Goal: Task Accomplishment & Management: Manage account settings

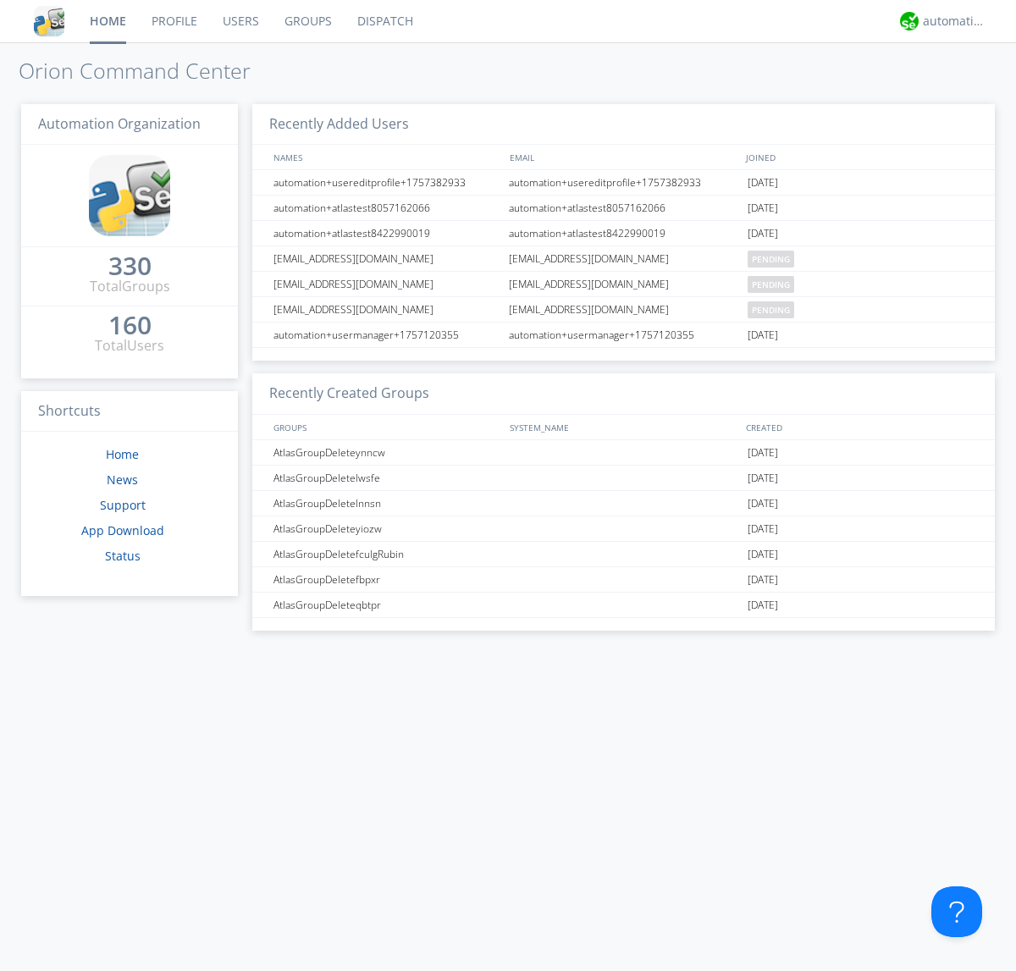
click at [240, 21] on link "Users" at bounding box center [241, 21] width 62 height 42
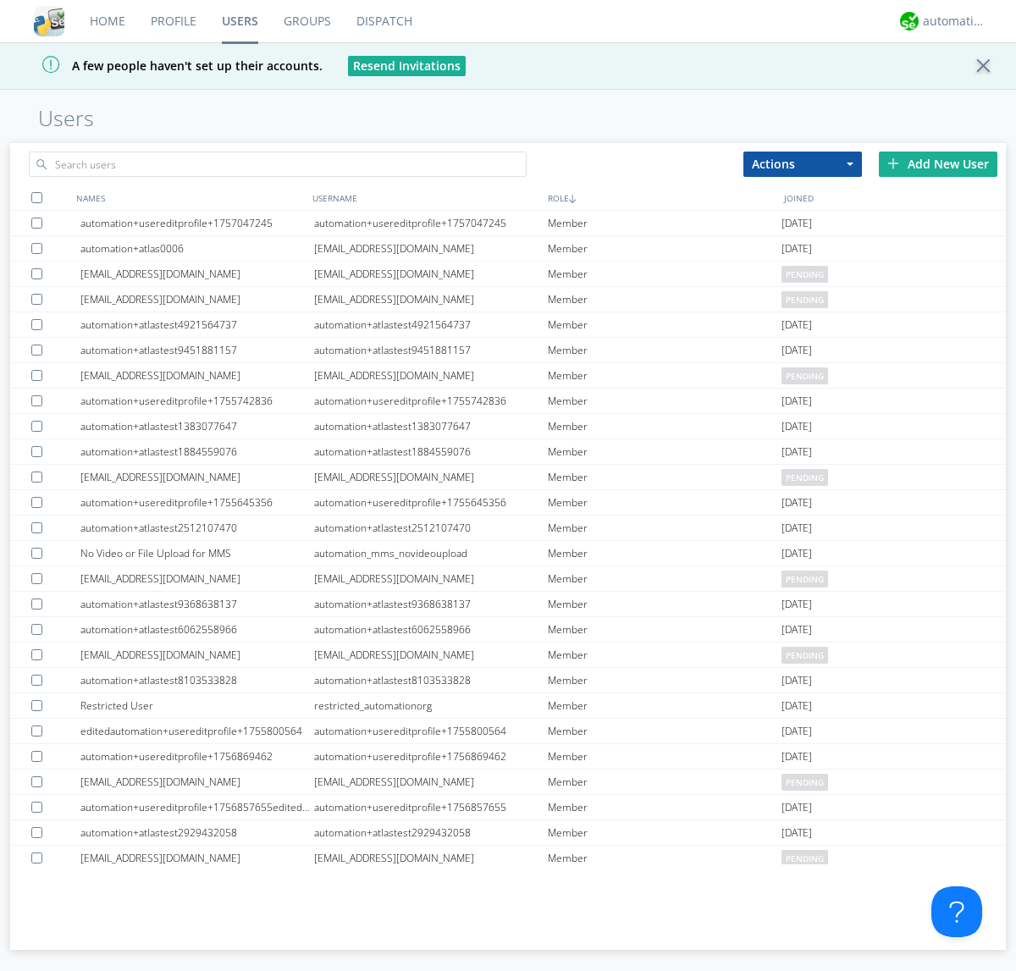
click at [938, 163] on div "Add New User" at bounding box center [938, 164] width 119 height 25
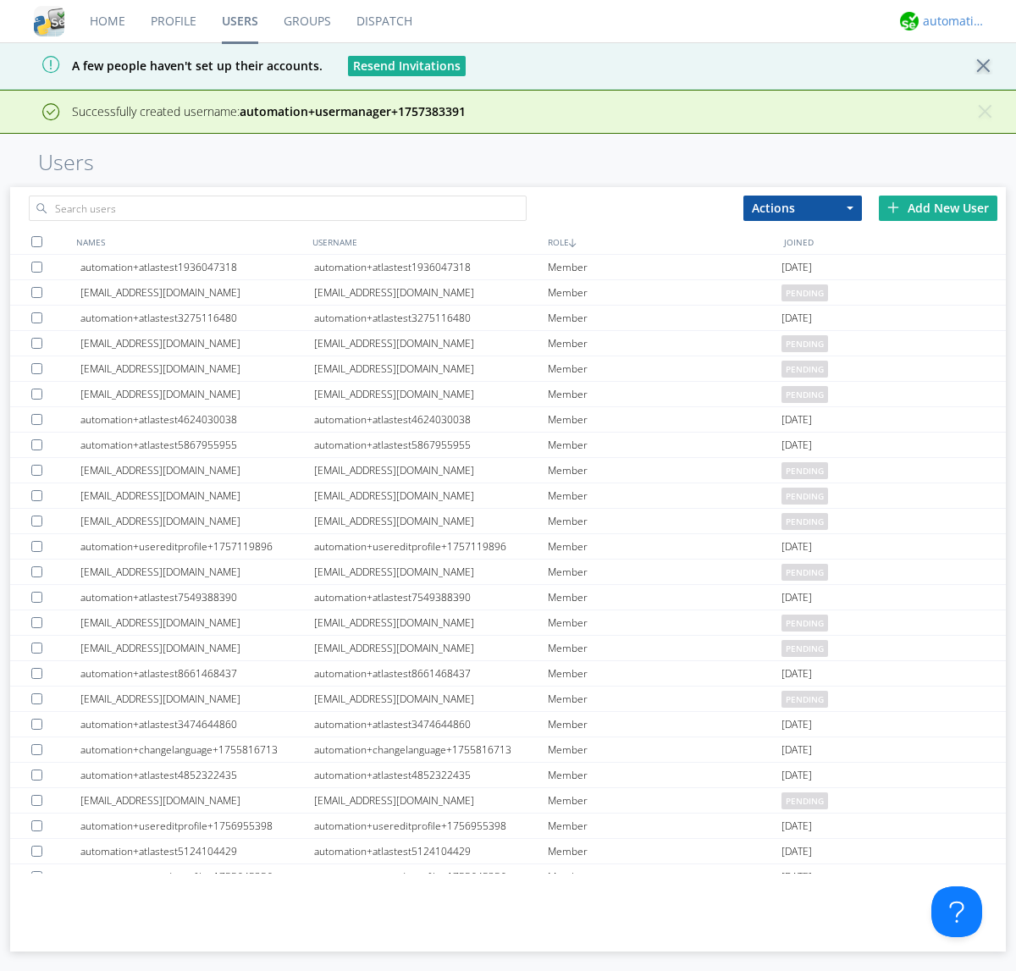
click at [950, 21] on div "automation+atlas" at bounding box center [955, 21] width 64 height 17
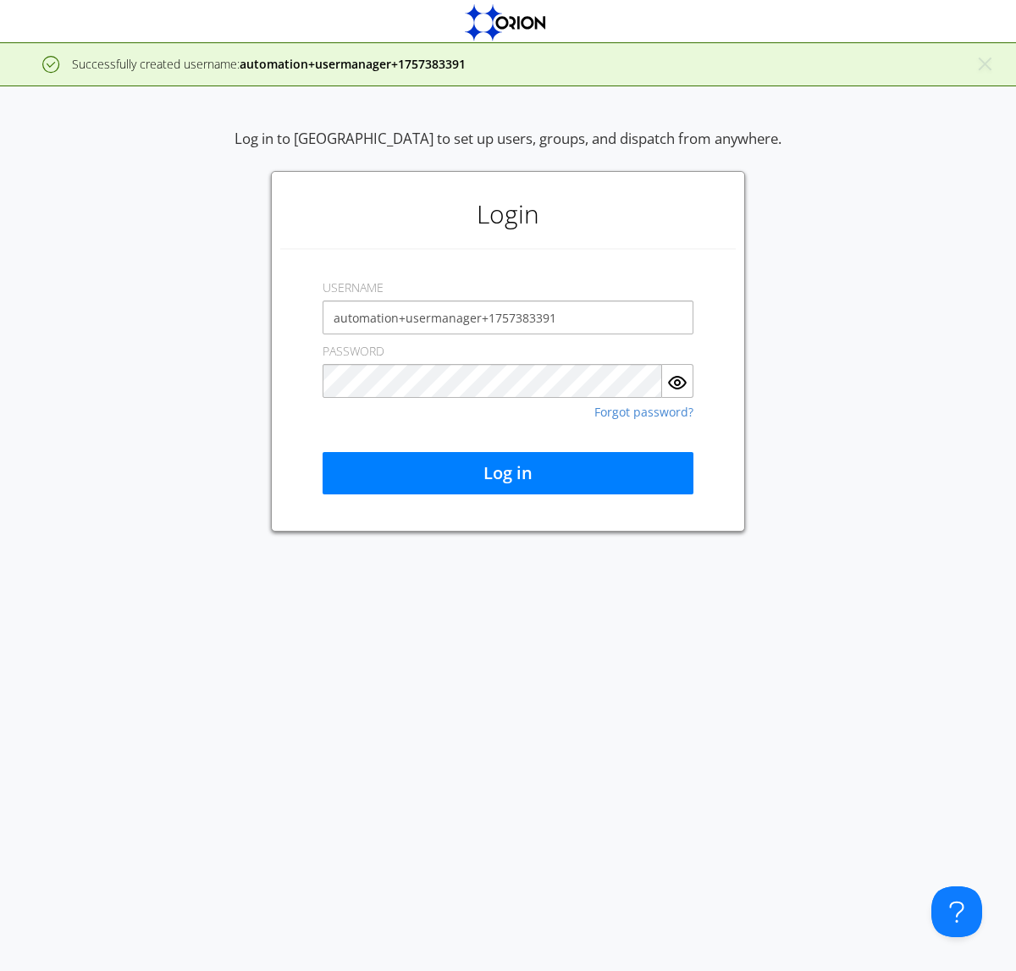
type input "automation+usermanager+1757383391"
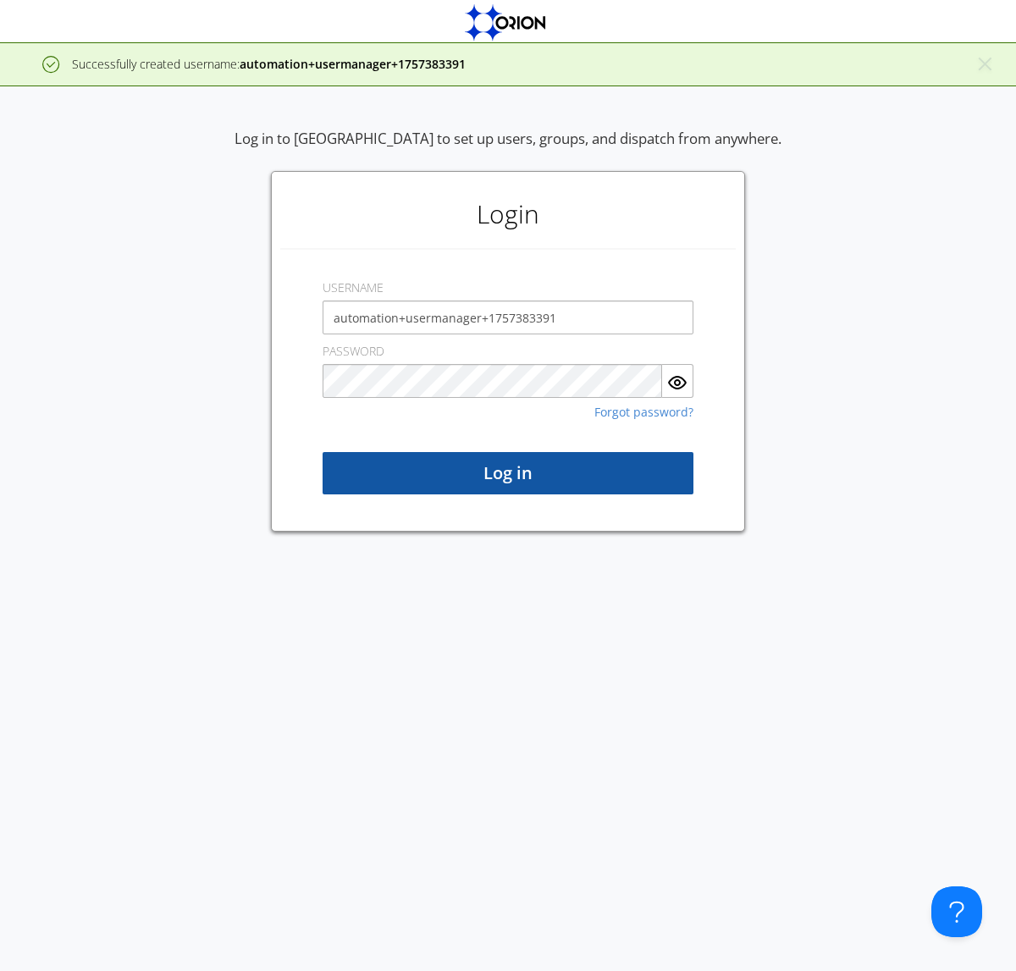
click at [508, 473] on button "Log in" at bounding box center [508, 473] width 371 height 42
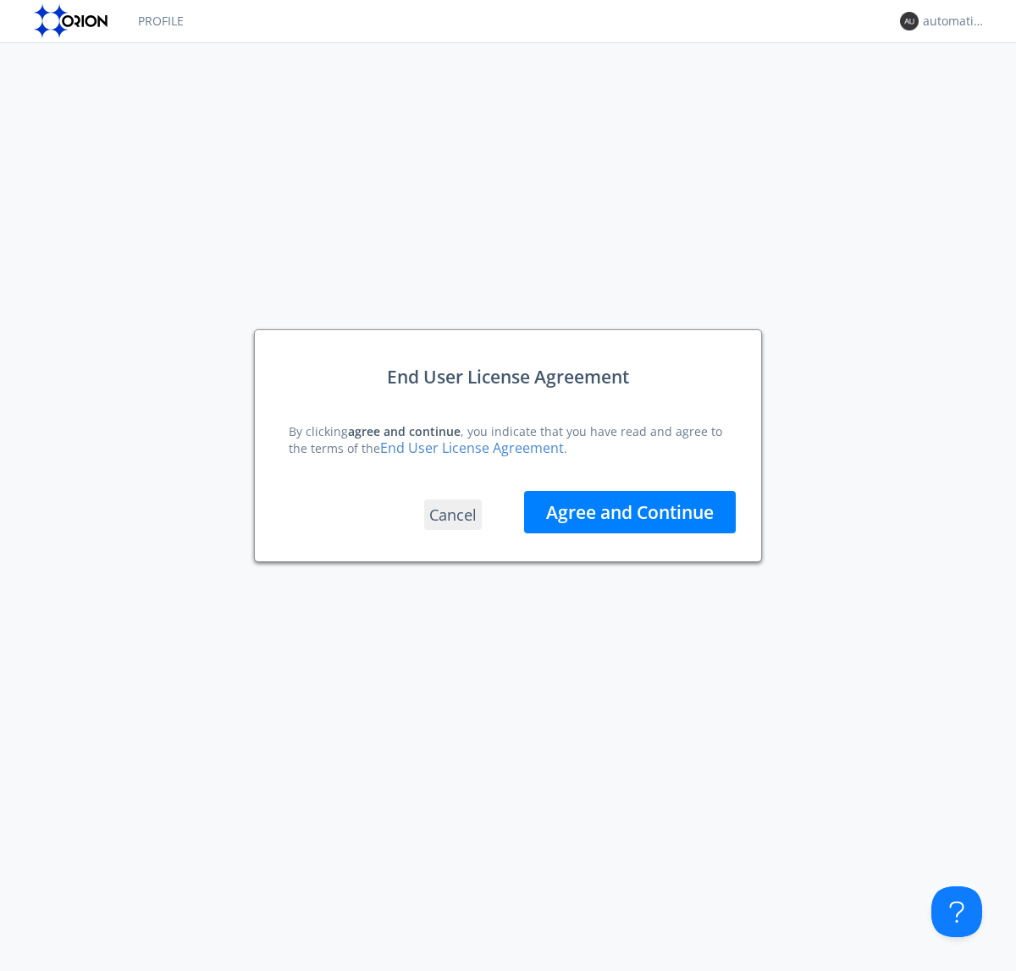
click at [630, 511] on button "Agree and Continue" at bounding box center [630, 512] width 212 height 42
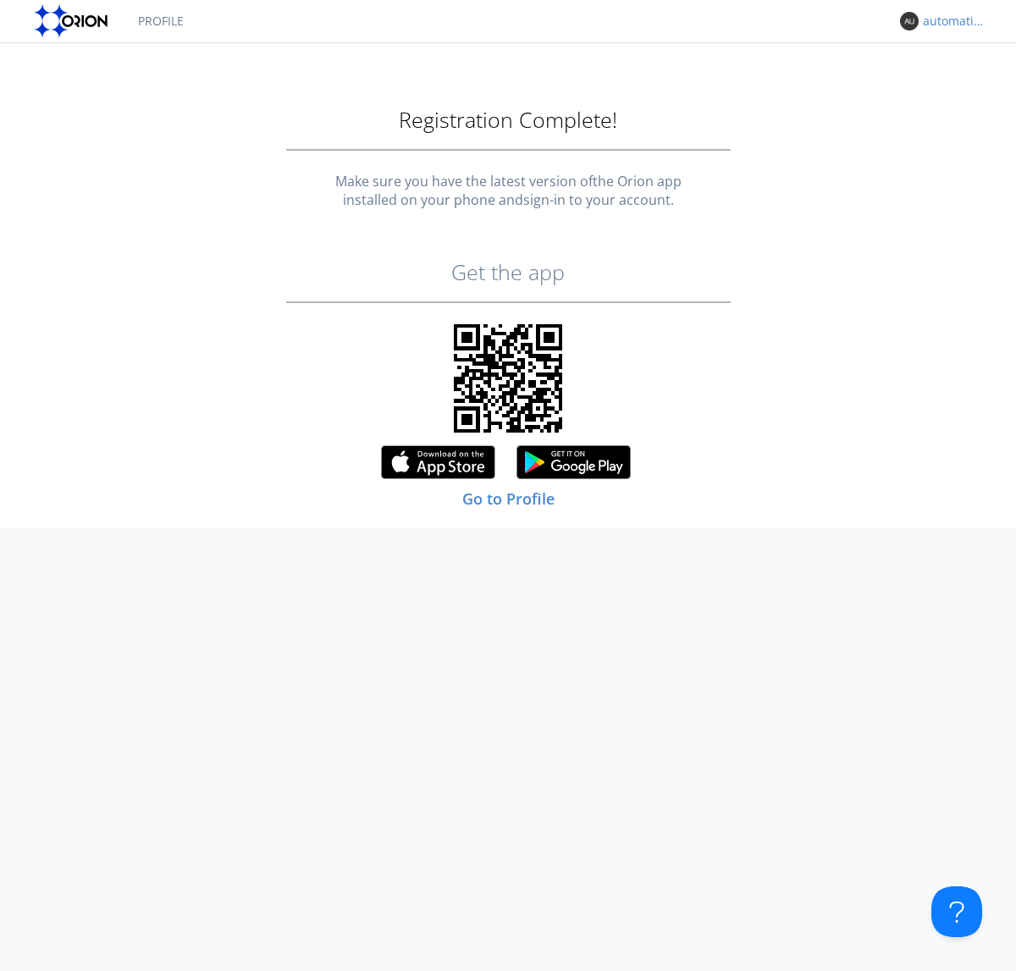
click at [950, 21] on div "automation+usermanager+1757383391" at bounding box center [955, 21] width 64 height 17
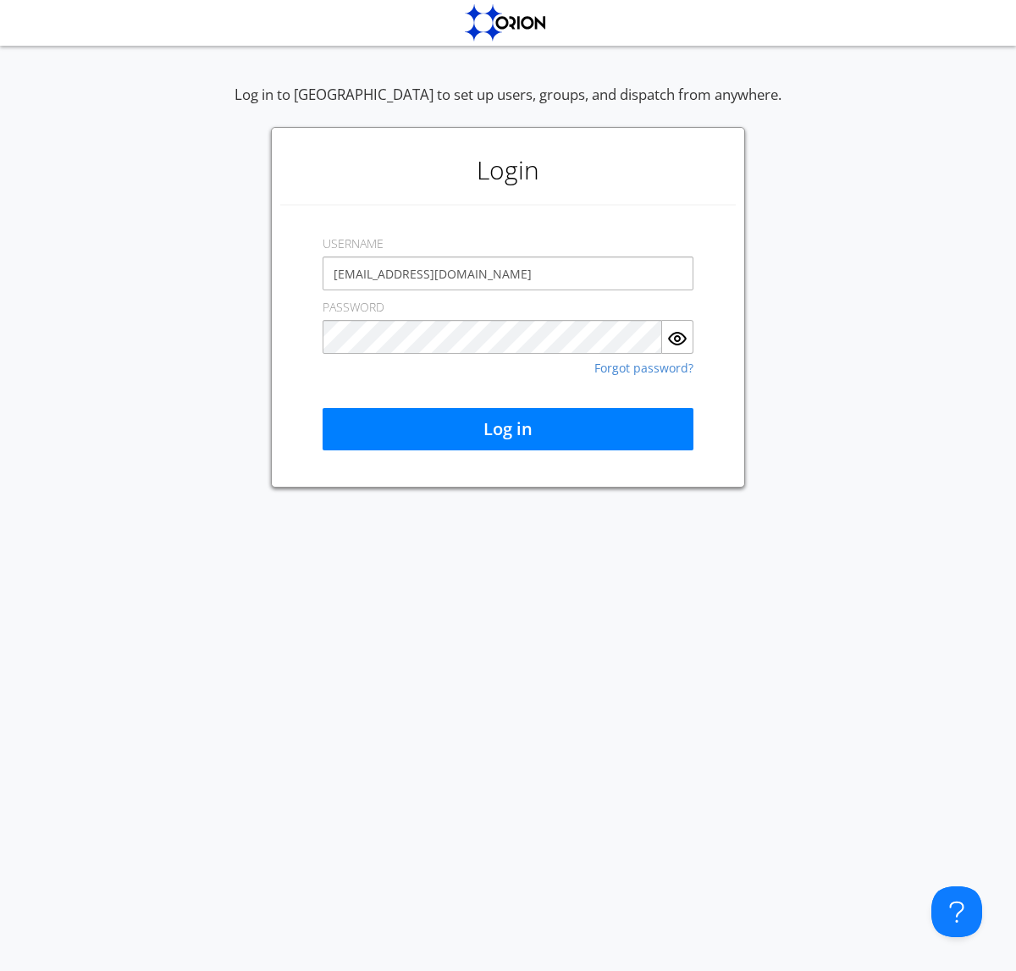
type input "[EMAIL_ADDRESS][DOMAIN_NAME]"
click at [508, 429] on button "Log in" at bounding box center [508, 429] width 371 height 42
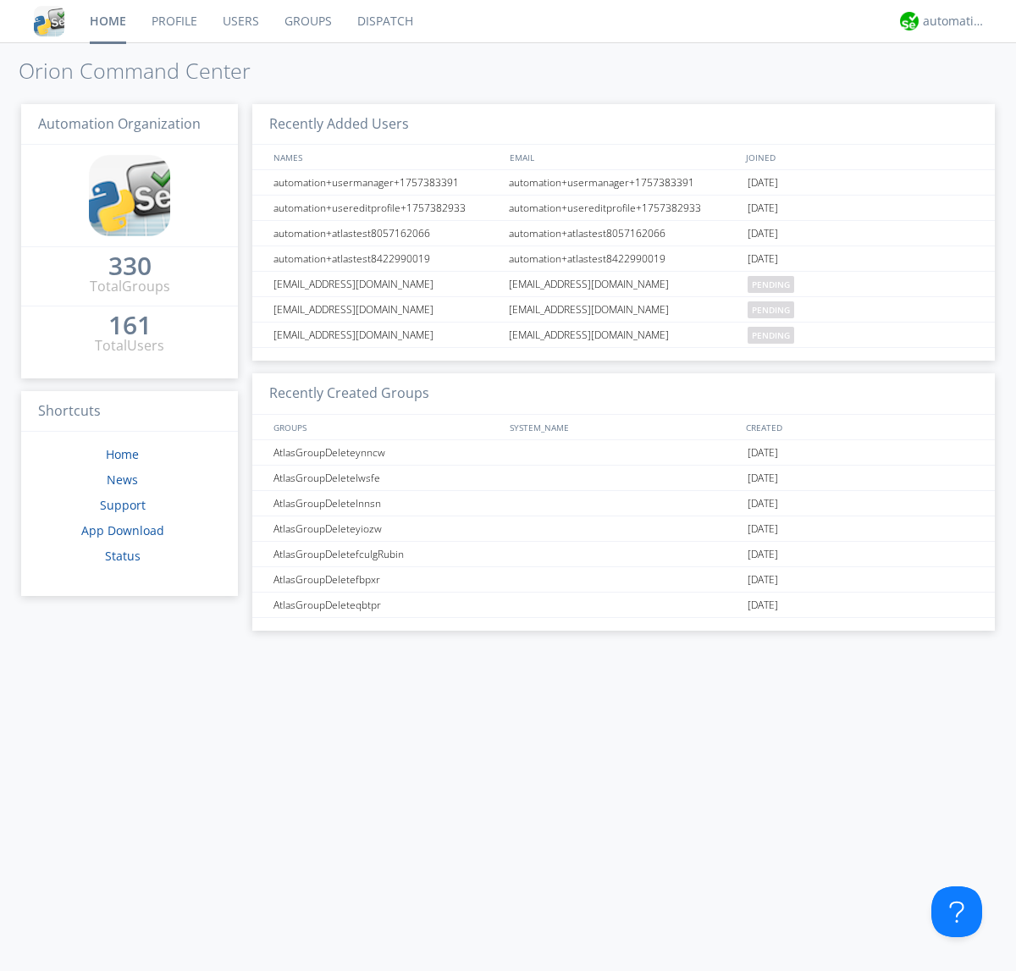
click at [240, 21] on link "Users" at bounding box center [241, 21] width 62 height 42
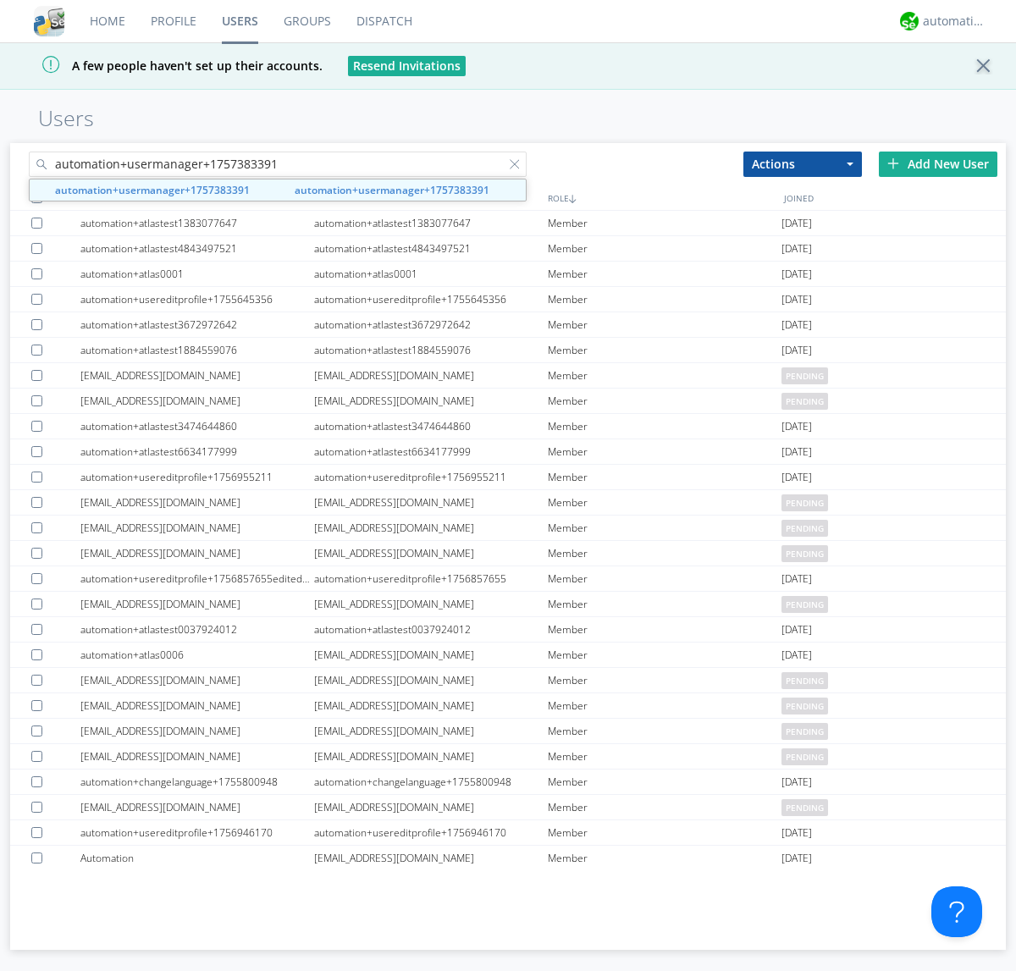
type input "automation+usermanager+1757383391"
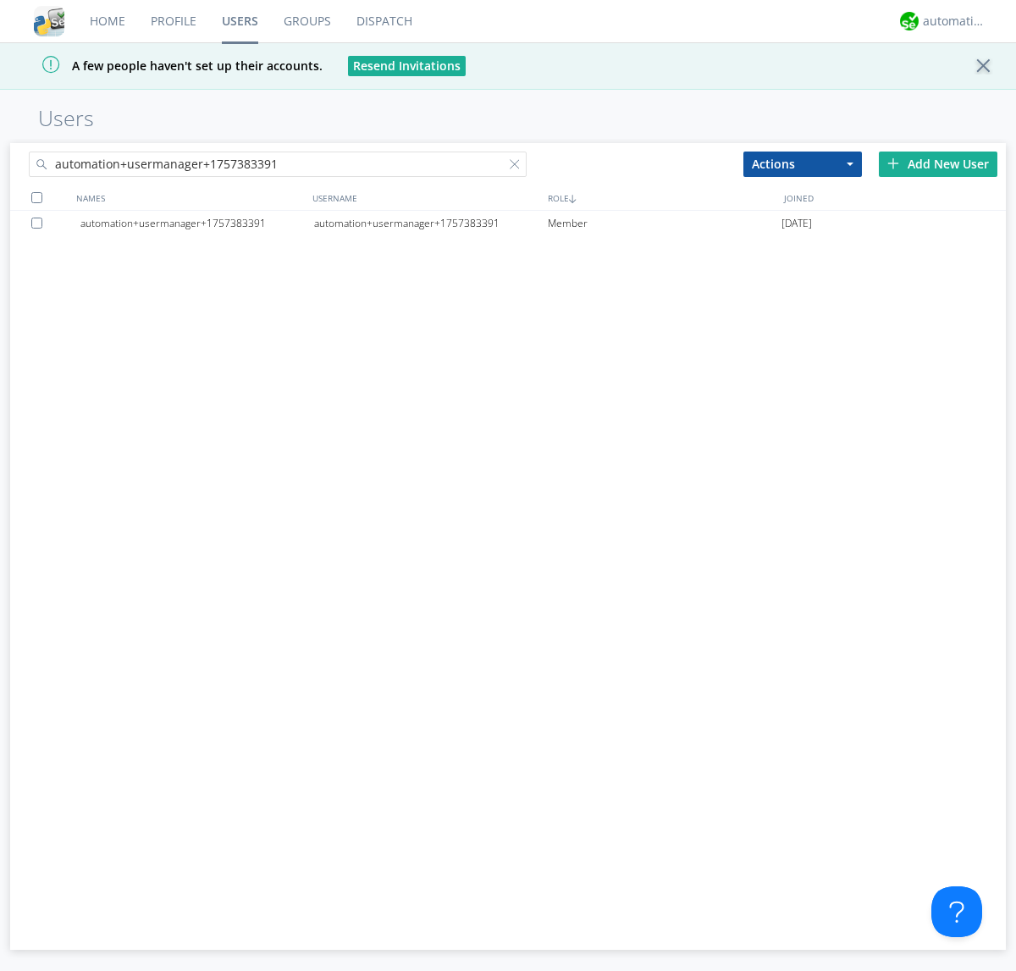
click at [430, 223] on div "automation+usermanager+1757383391" at bounding box center [431, 223] width 234 height 25
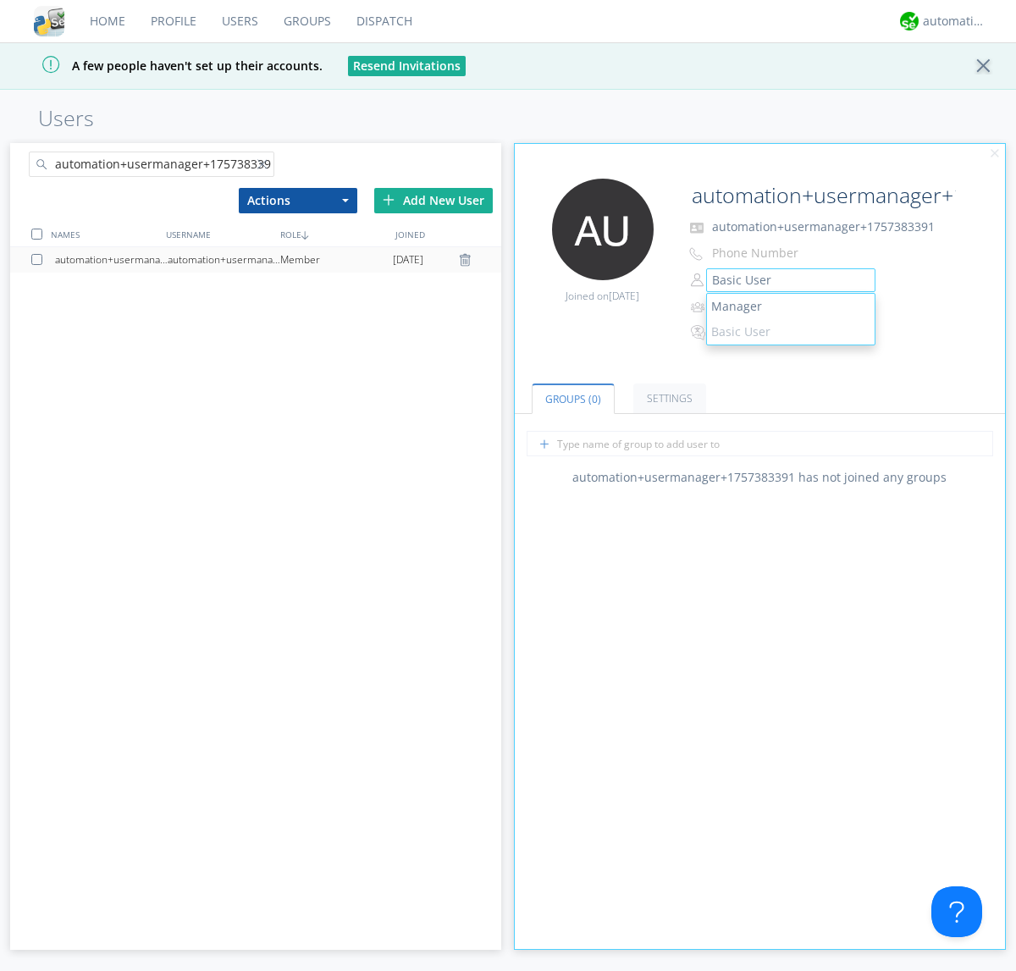
click at [790, 307] on link "Manager" at bounding box center [791, 306] width 168 height 25
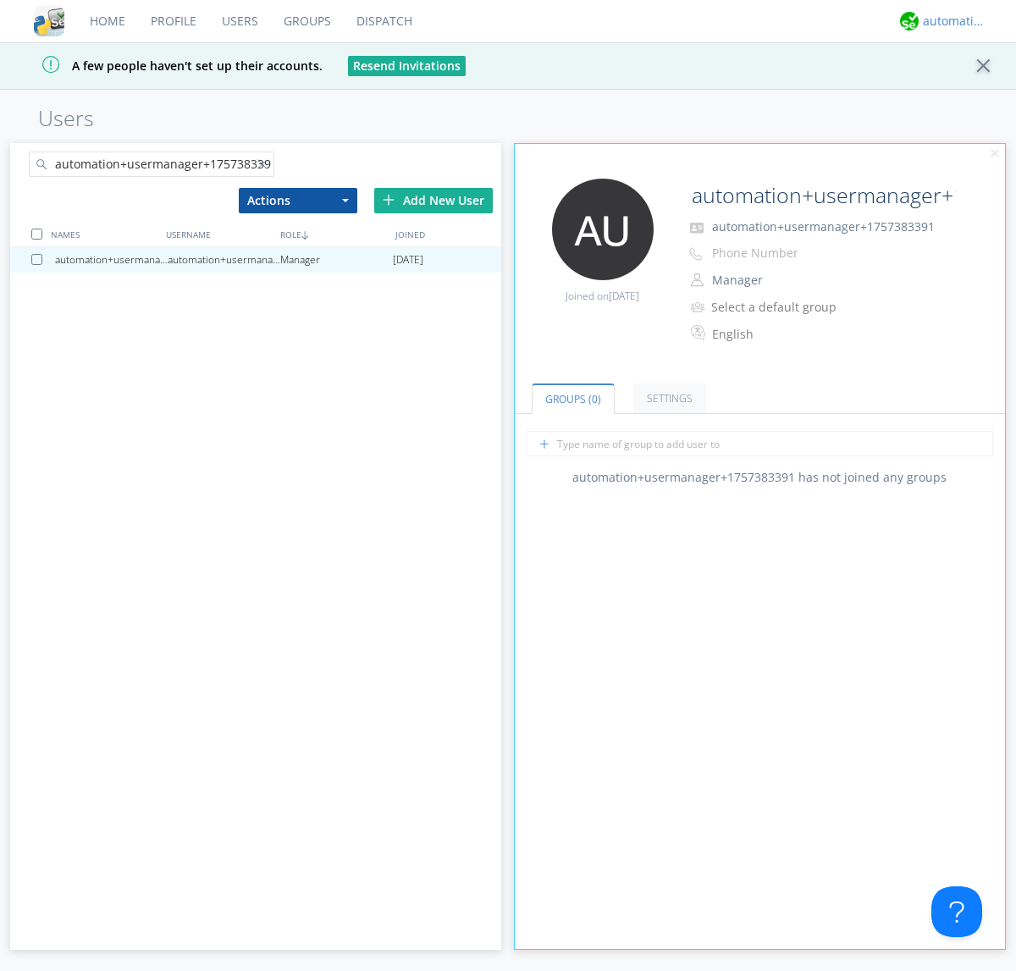
click at [950, 21] on div "automation+atlas" at bounding box center [955, 21] width 64 height 17
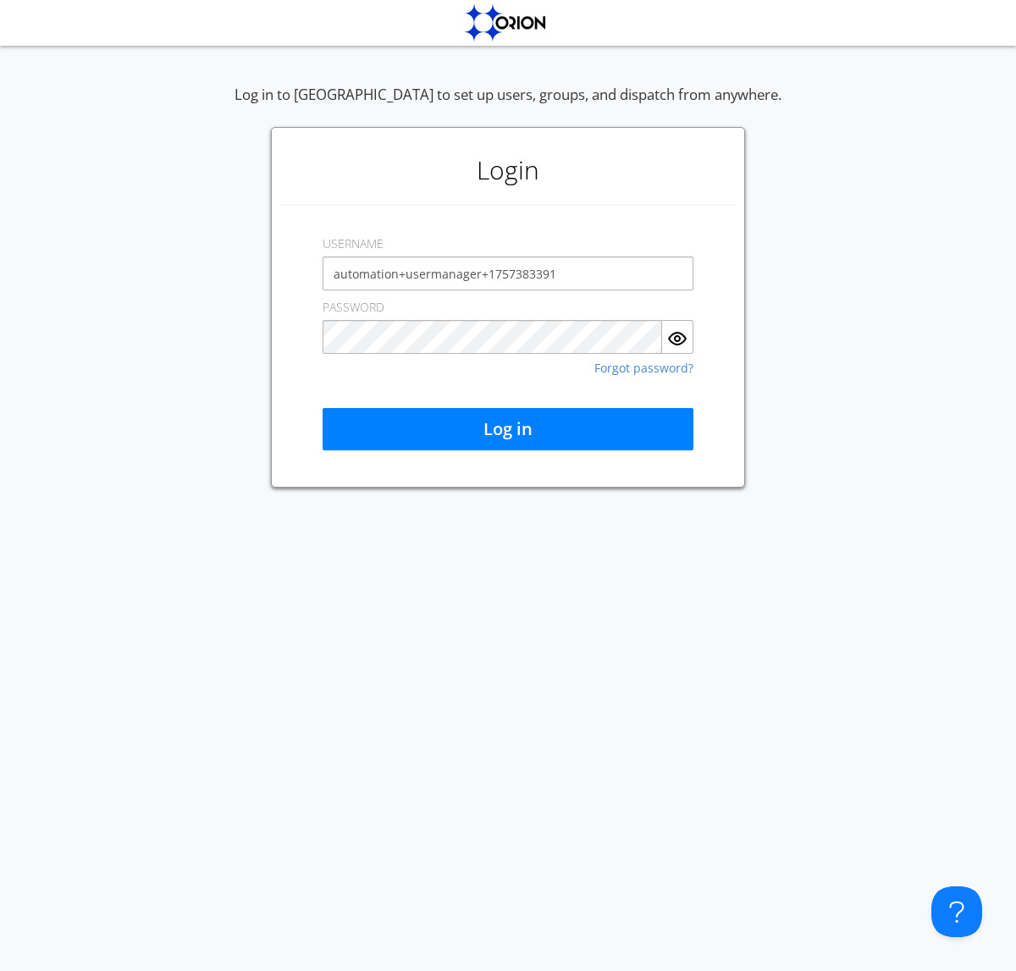
type input "automation+usermanager+1757383391"
click at [508, 429] on button "Log in" at bounding box center [508, 429] width 371 height 42
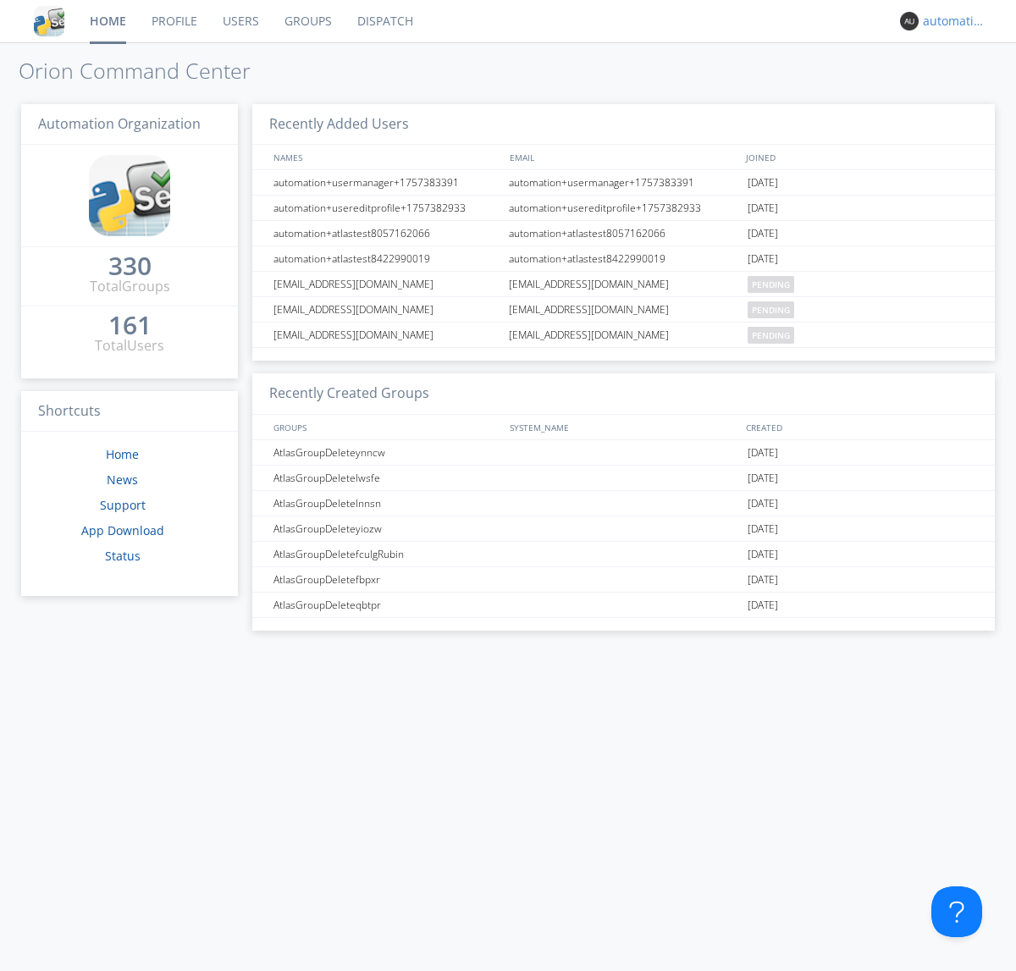
click at [950, 21] on div "automation+usermanager+1757383391" at bounding box center [955, 21] width 64 height 17
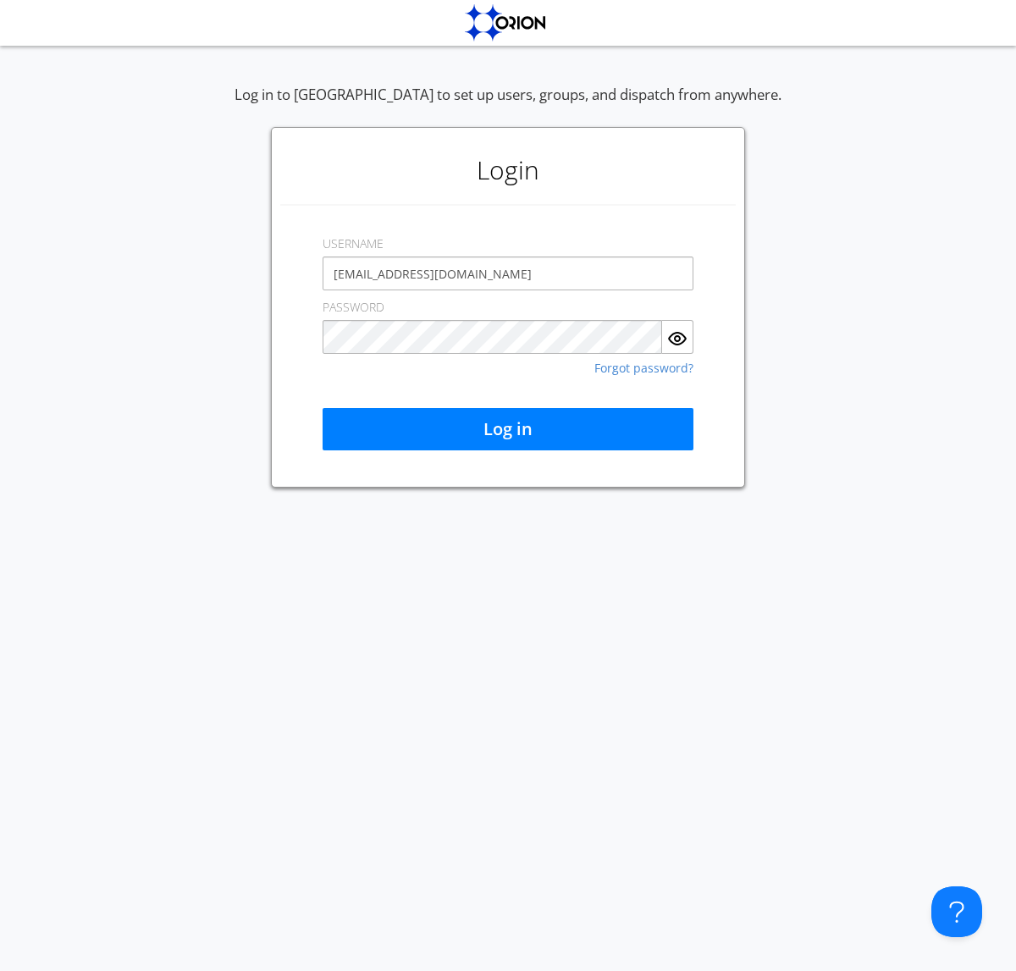
type input "[EMAIL_ADDRESS][DOMAIN_NAME]"
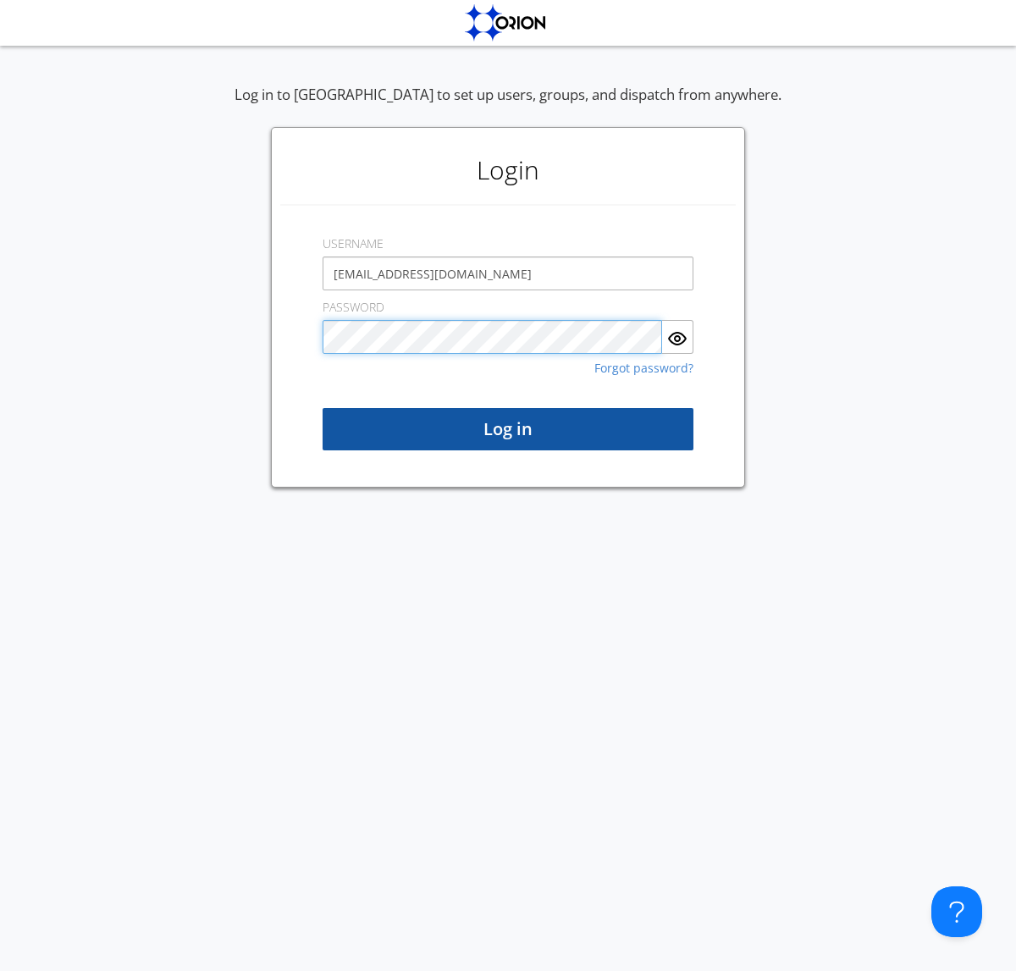
click at [508, 429] on button "Log in" at bounding box center [508, 429] width 371 height 42
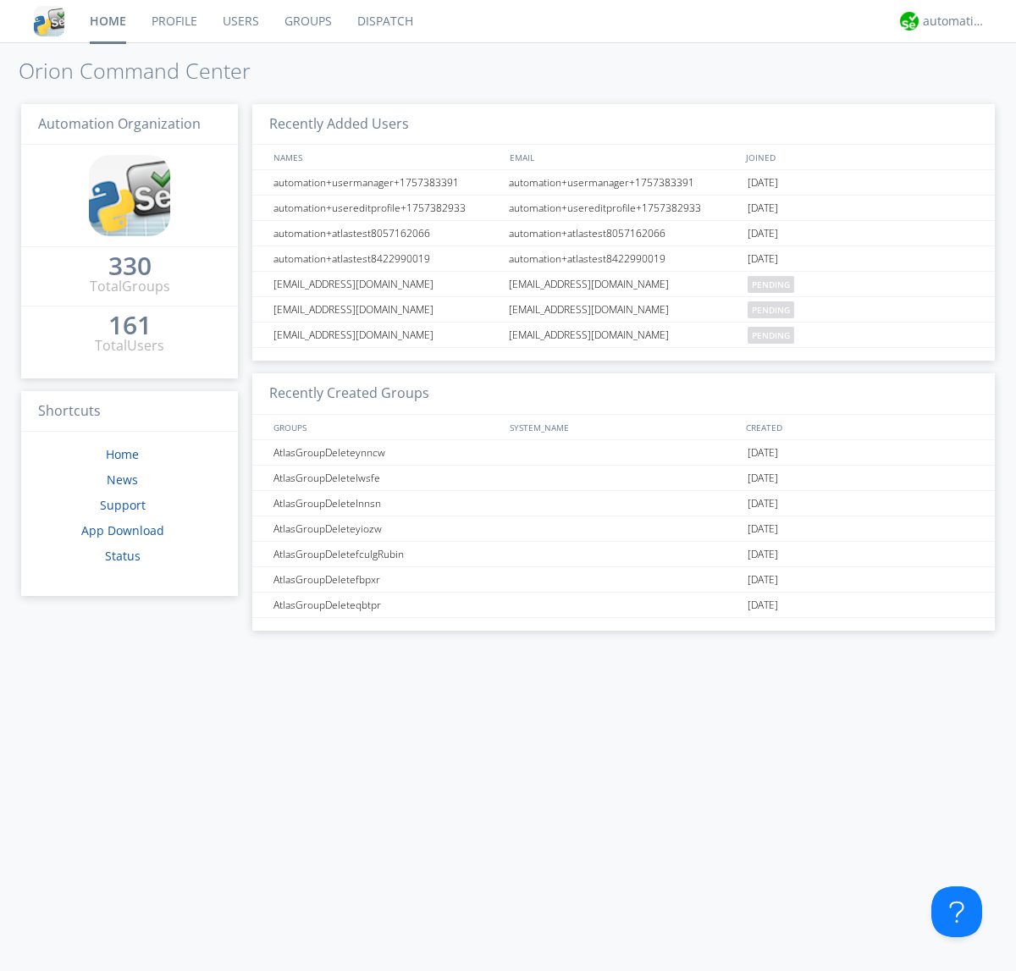
click at [240, 21] on link "Users" at bounding box center [241, 21] width 62 height 42
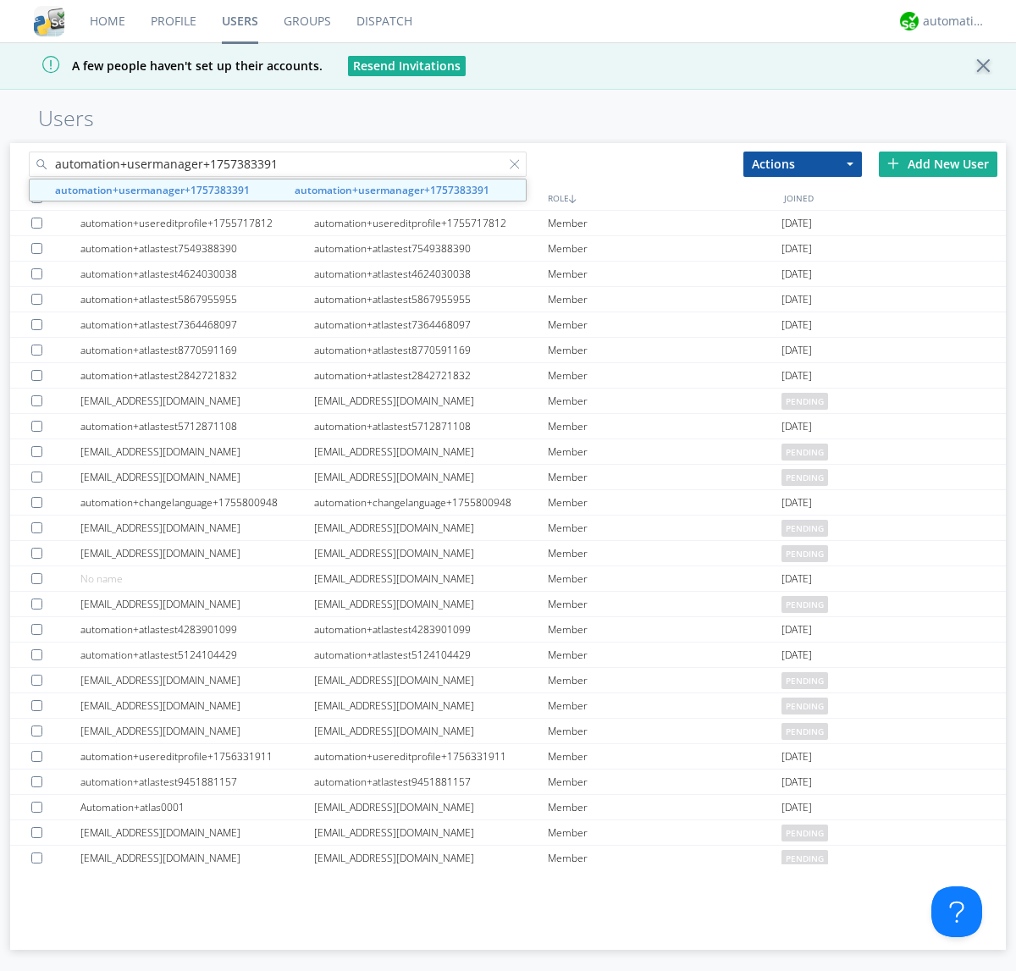
type input "automation+usermanager+1757383391"
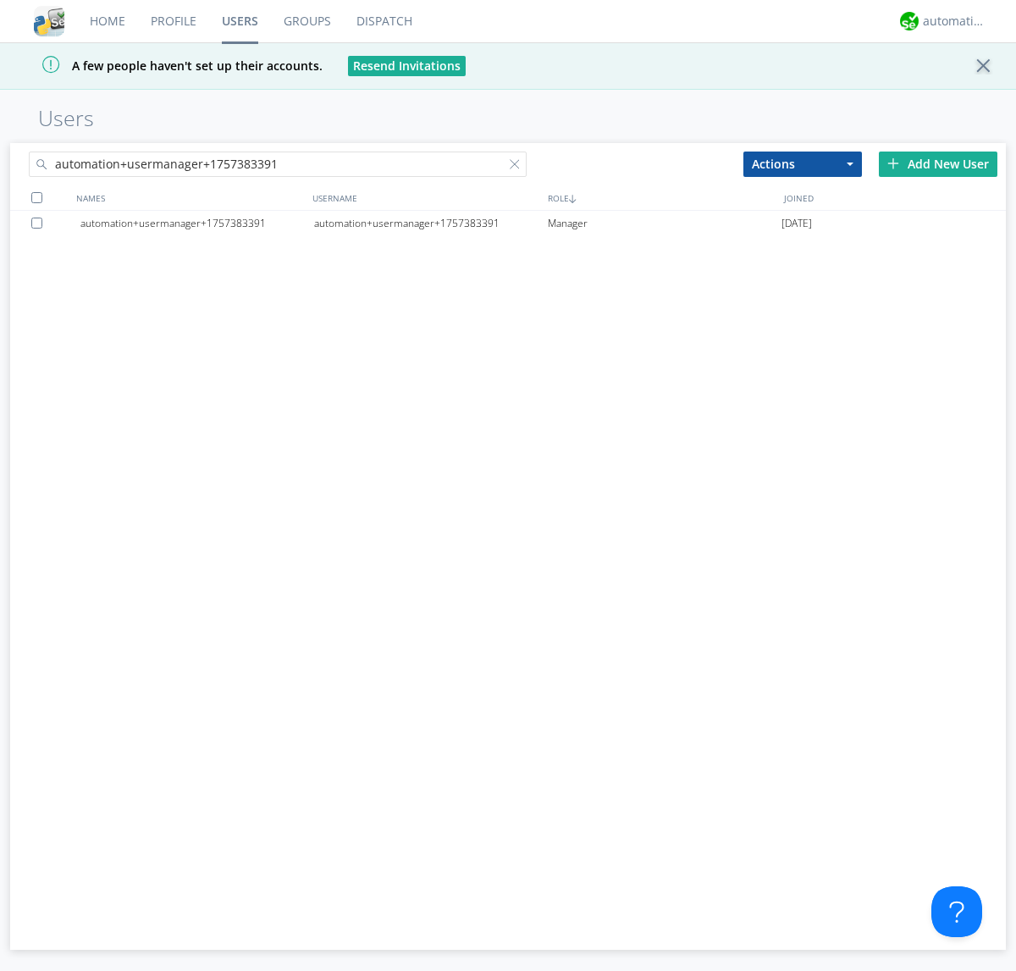
click at [40, 223] on div at bounding box center [39, 223] width 17 height 11
click at [803, 163] on button "Actions" at bounding box center [802, 164] width 119 height 25
click at [803, 214] on link "Delete User" at bounding box center [802, 215] width 117 height 22
